Goal: Transaction & Acquisition: Purchase product/service

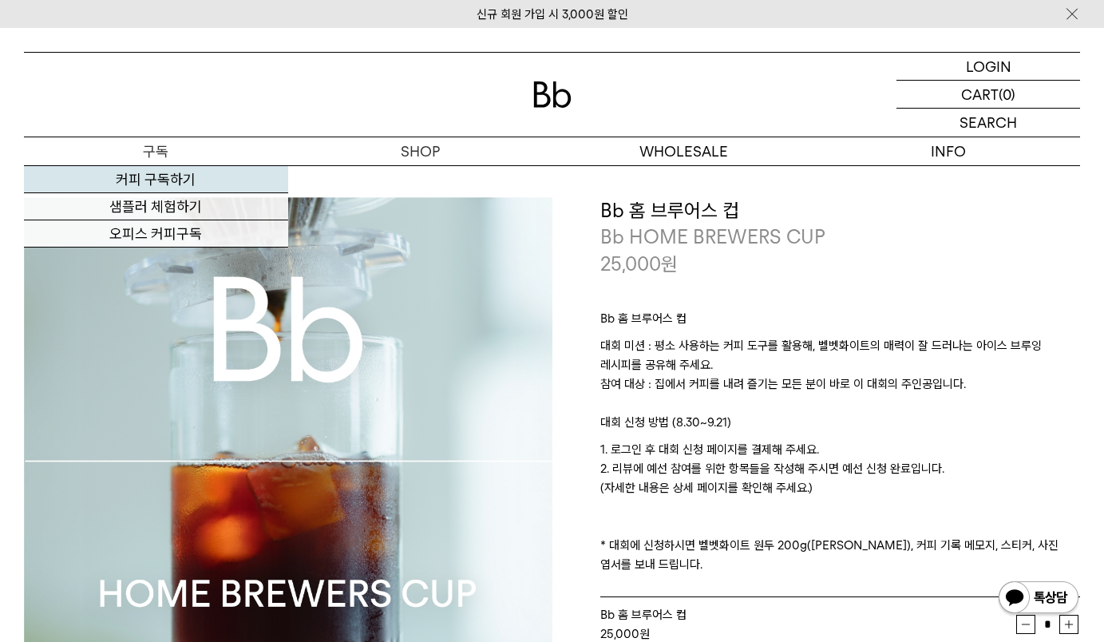
click at [141, 177] on link "커피 구독하기" at bounding box center [156, 179] width 264 height 27
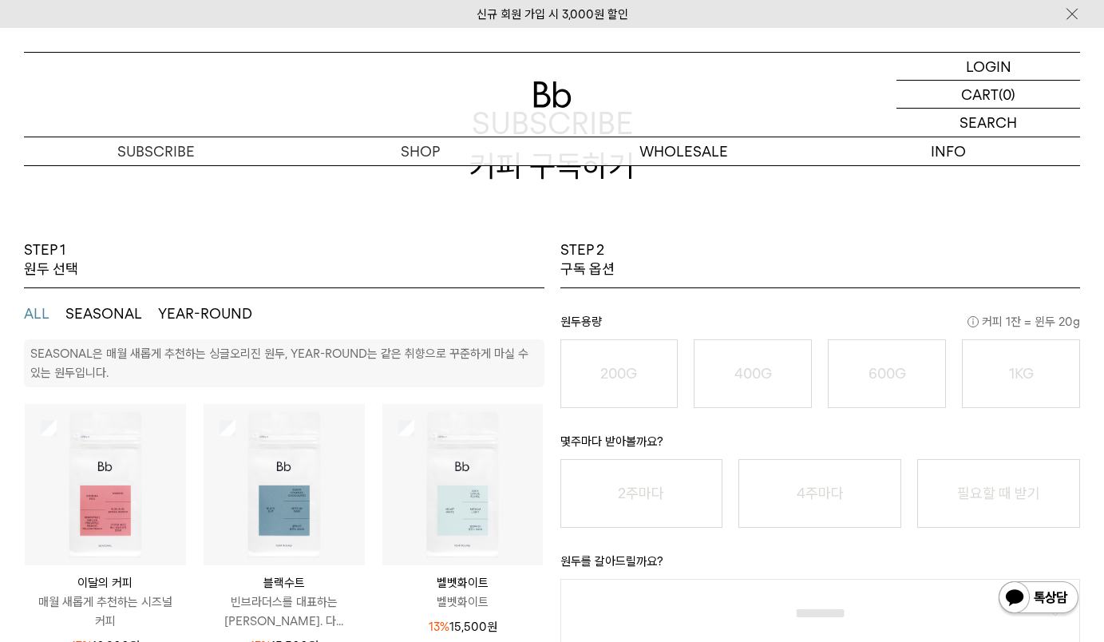
scroll to position [80, 0]
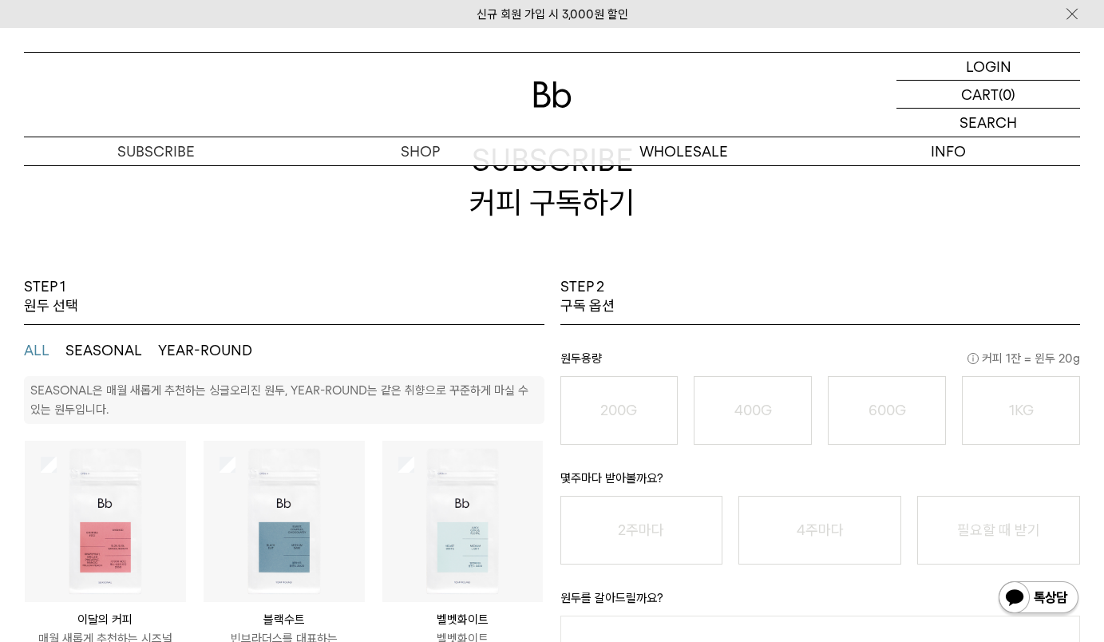
click at [104, 350] on button "SEASONAL" at bounding box center [103, 350] width 77 height 19
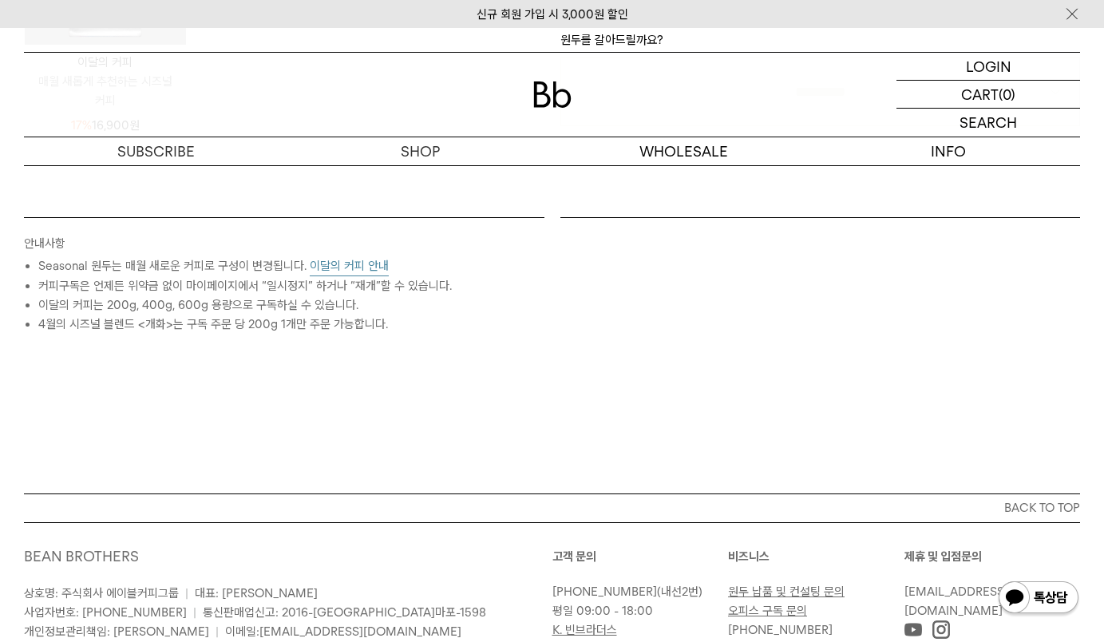
scroll to position [638, 0]
click at [377, 258] on button "이달의 커피 안내" at bounding box center [349, 265] width 79 height 20
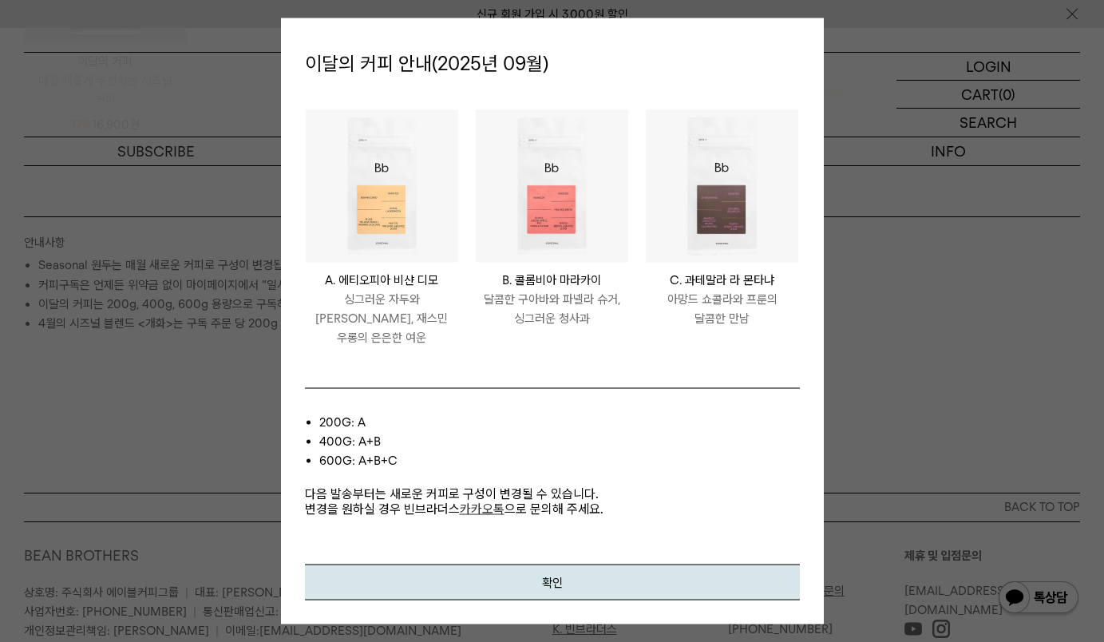
click at [583, 501] on p "다음 발송부터는 새로운 커피로 구성이 변경될 수 있습니다. 변경을 원하실 경우 빈브라더스 카카오톡 으로 문의해 주세요." at bounding box center [552, 492] width 495 height 46
click at [547, 572] on button "확인" at bounding box center [552, 581] width 495 height 36
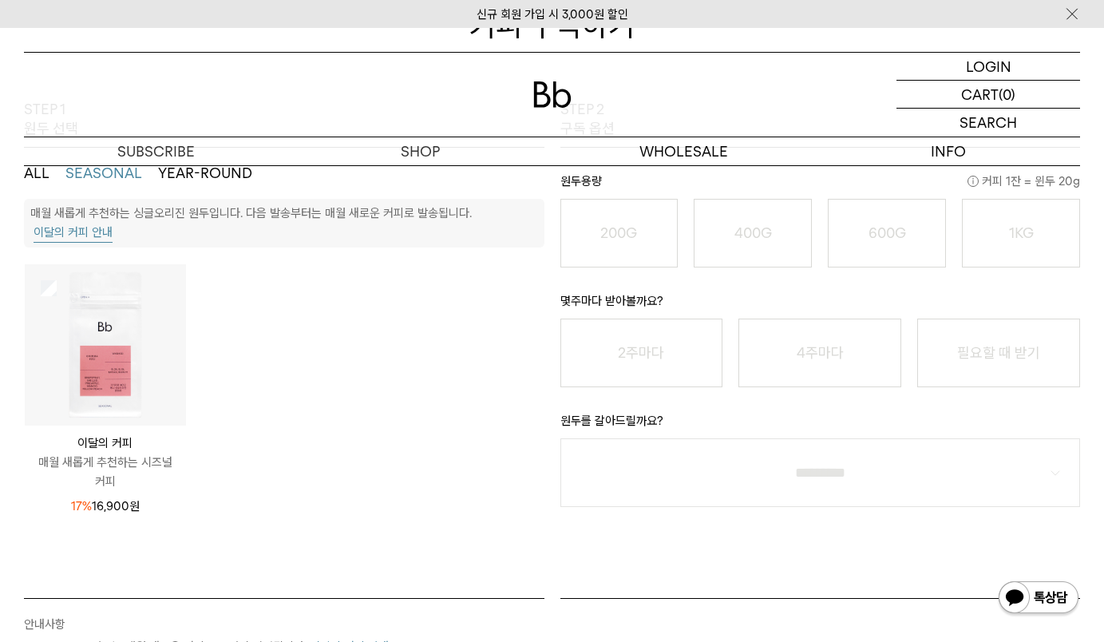
scroll to position [0, 0]
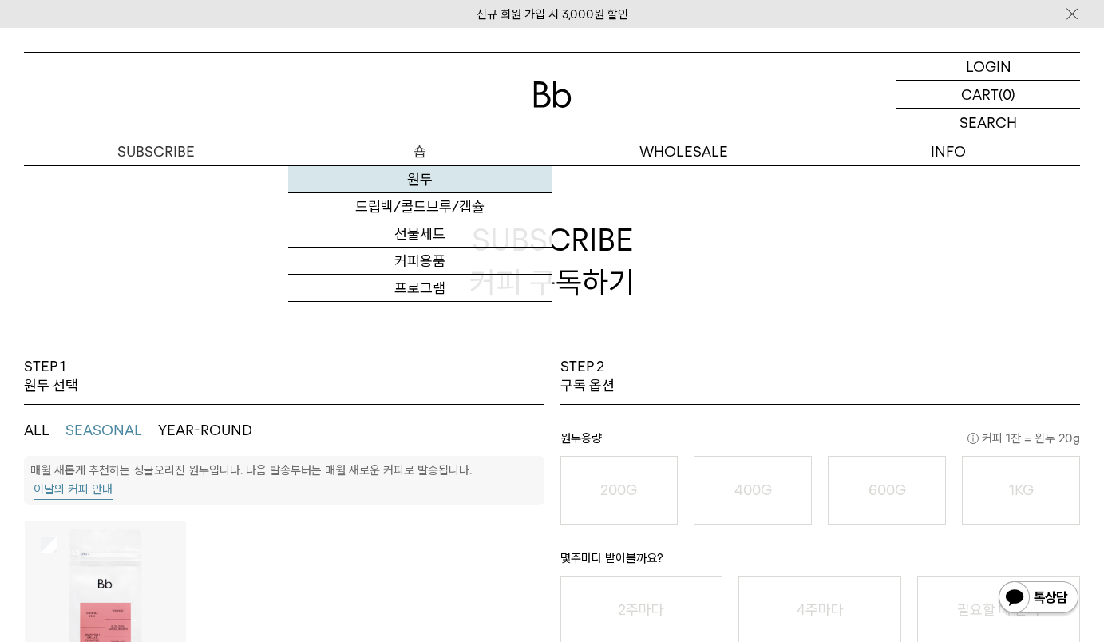
click at [422, 178] on link "원두" at bounding box center [420, 179] width 264 height 27
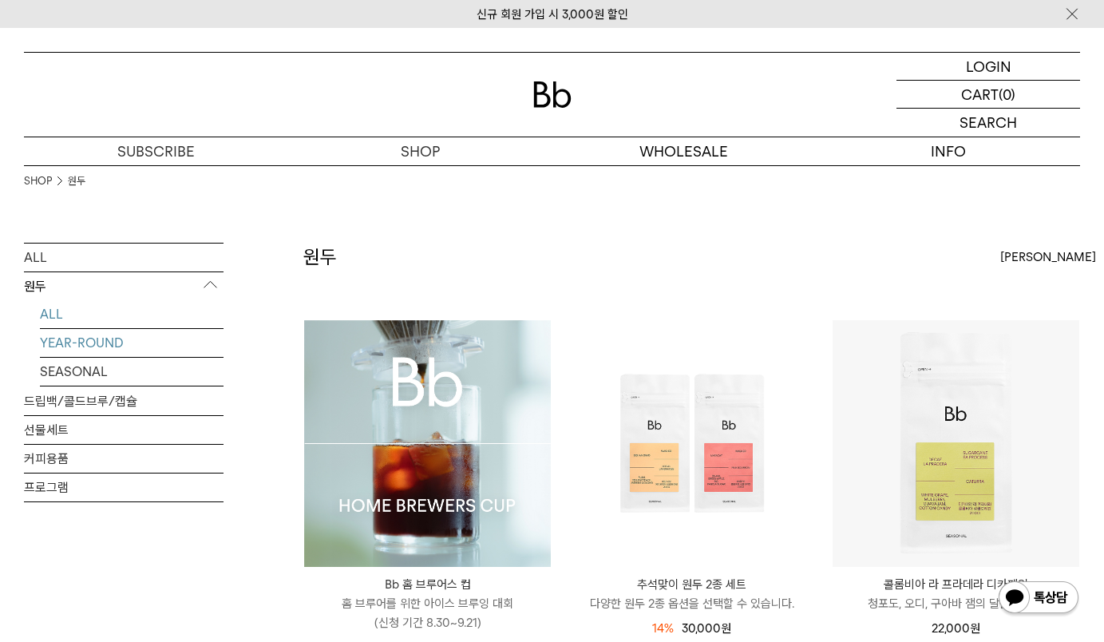
click at [115, 342] on link "YEAR-ROUND" at bounding box center [132, 343] width 184 height 28
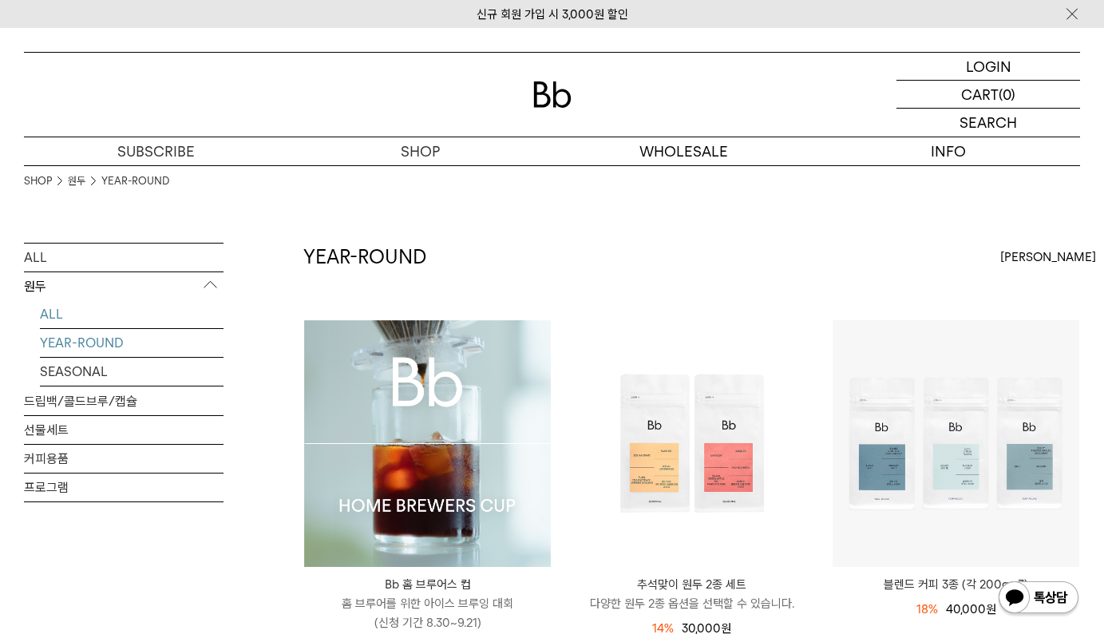
click at [96, 316] on link "ALL" at bounding box center [132, 314] width 184 height 28
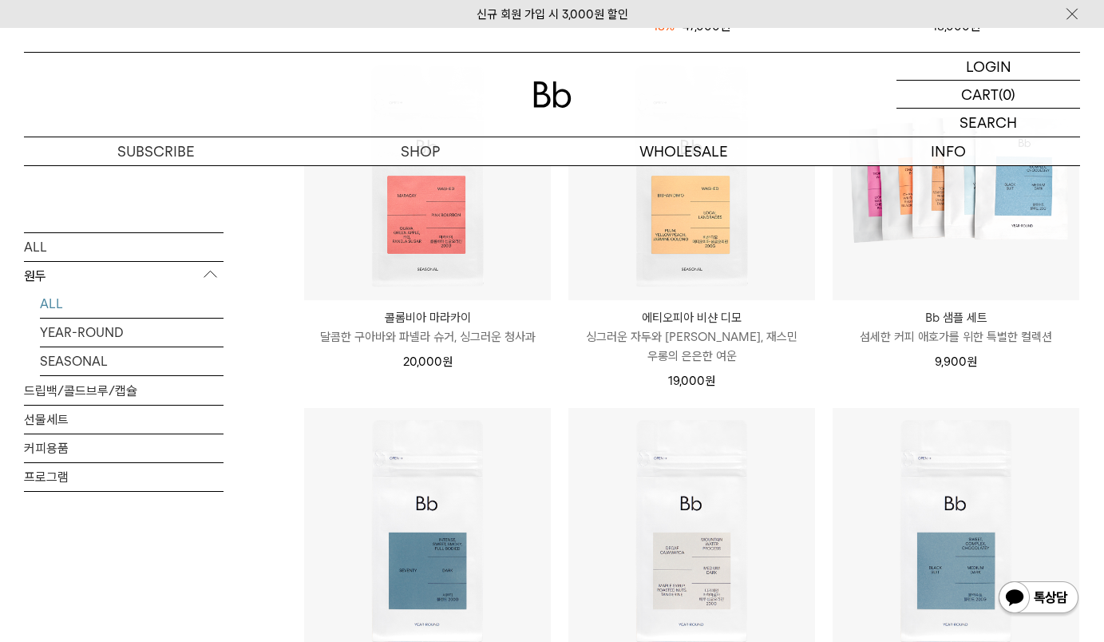
scroll to position [958, 0]
click at [160, 355] on link "SEASONAL" at bounding box center [132, 360] width 184 height 28
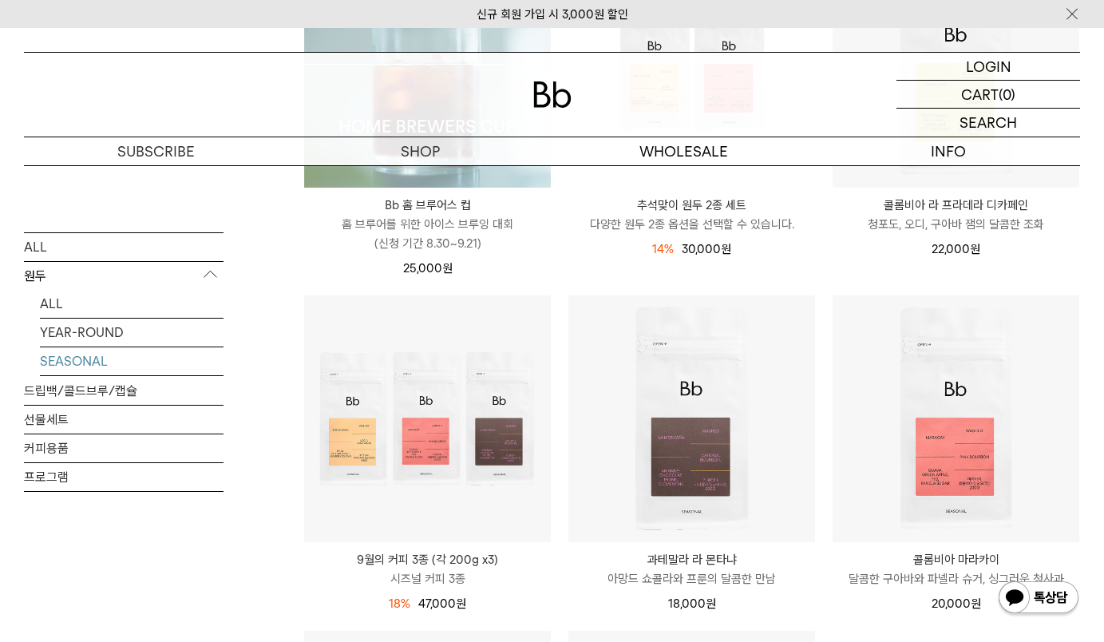
scroll to position [479, 0]
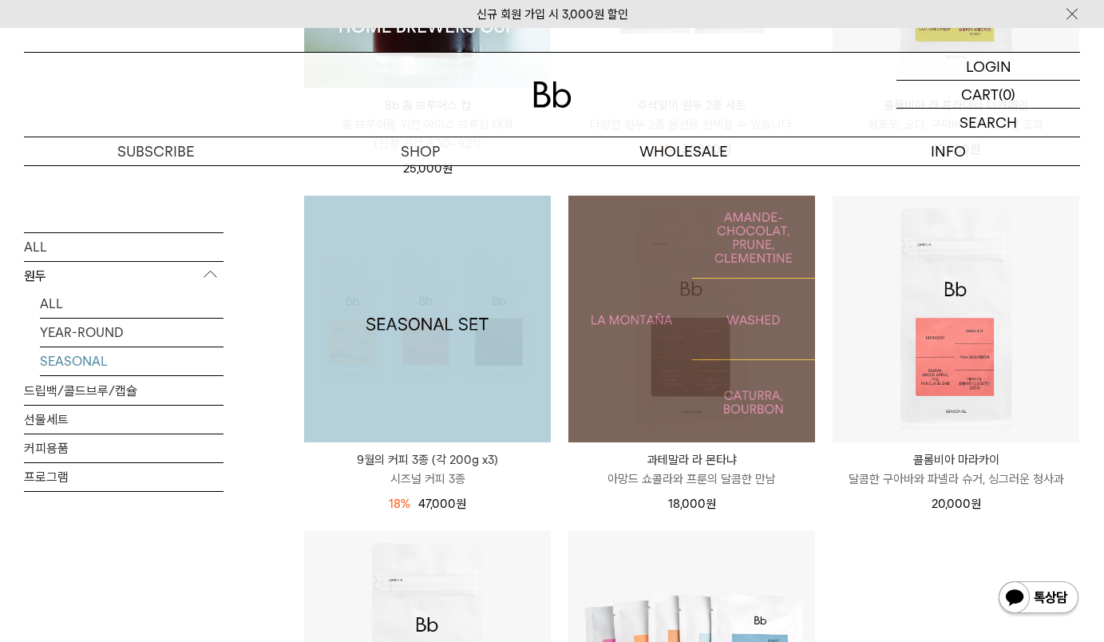
click at [360, 357] on img at bounding box center [427, 319] width 247 height 247
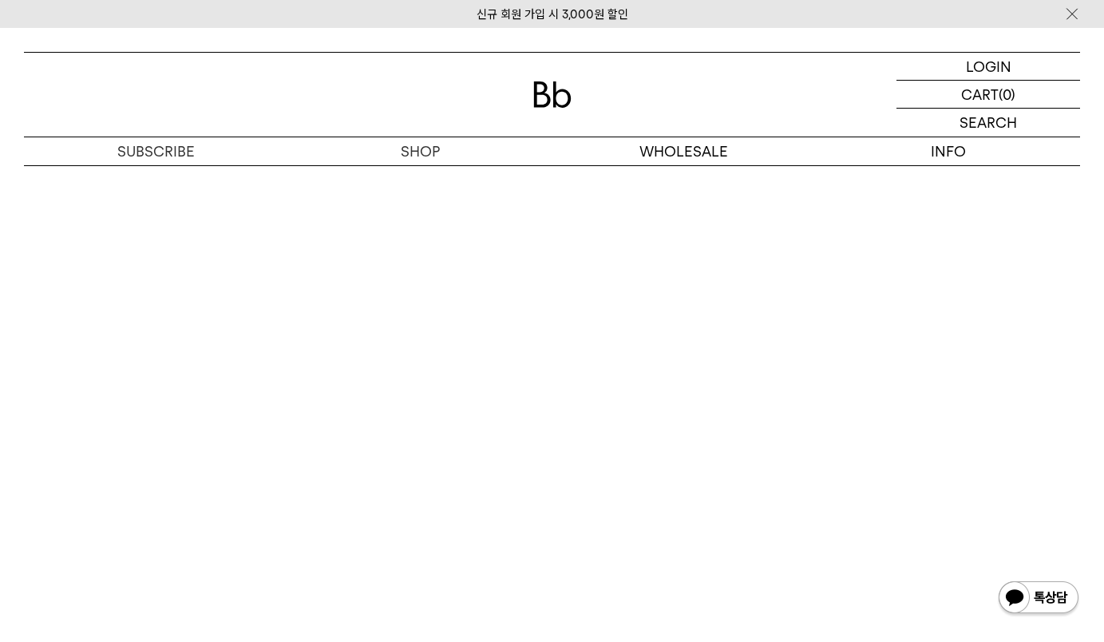
scroll to position [4389, 0]
